Goal: Information Seeking & Learning: Find specific fact

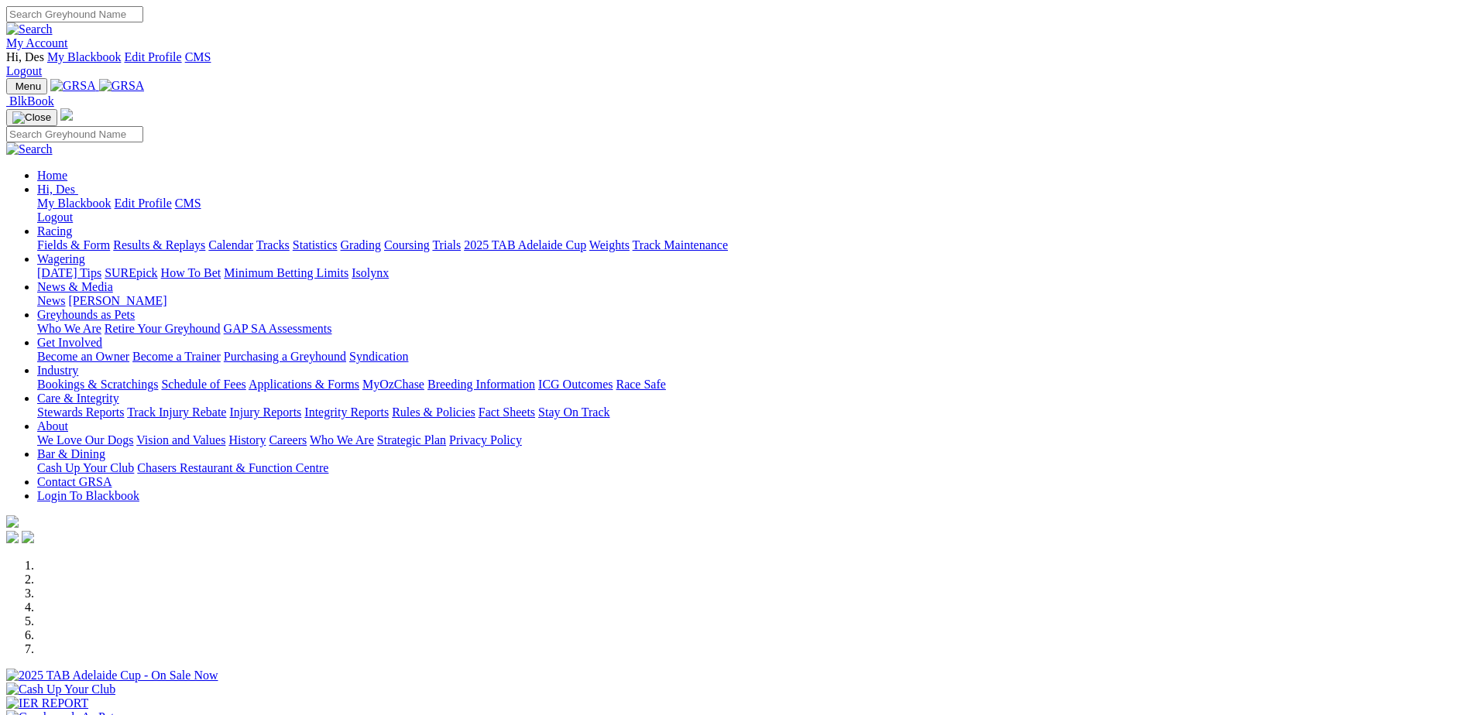
click at [475, 406] on link "Rules & Policies" at bounding box center [434, 412] width 84 height 13
